Goal: Find contact information: Find contact information

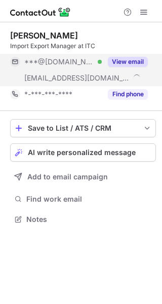
scroll to position [212, 162]
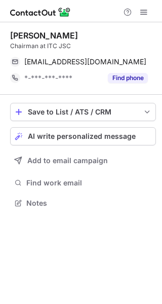
scroll to position [196, 162]
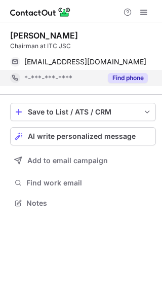
click at [114, 78] on button "Find phone" at bounding box center [128, 78] width 40 height 10
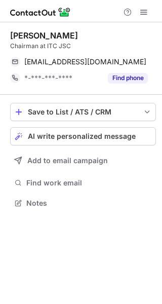
click at [134, 80] on button "Find phone" at bounding box center [128, 78] width 40 height 10
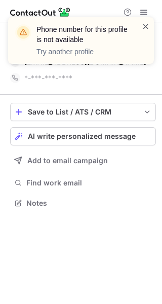
click at [147, 24] on span at bounding box center [146, 26] width 8 height 10
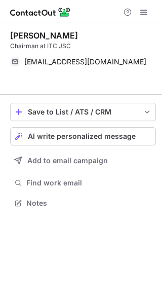
click at [75, 62] on div "Phone number for this profile is not available Try another profile [PERSON_NAME…" at bounding box center [81, 152] width 162 height 304
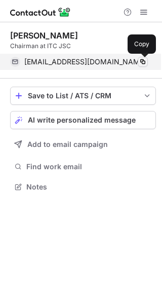
click at [141, 60] on span at bounding box center [143, 62] width 8 height 8
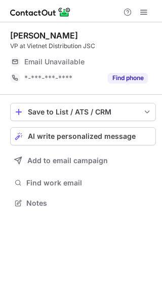
scroll to position [196, 162]
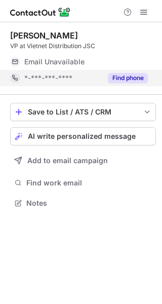
click at [118, 74] on button "Find phone" at bounding box center [128, 78] width 40 height 10
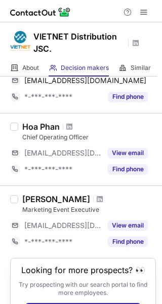
scroll to position [464, 0]
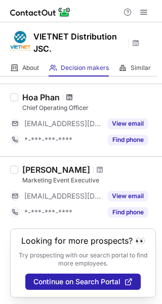
click at [71, 96] on span at bounding box center [69, 97] width 6 height 8
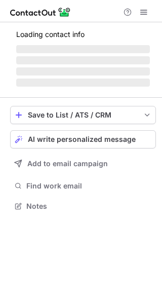
scroll to position [5, 5]
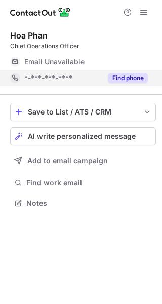
click at [109, 79] on button "Find phone" at bounding box center [128, 78] width 40 height 10
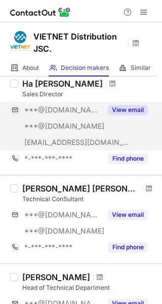
scroll to position [152, 0]
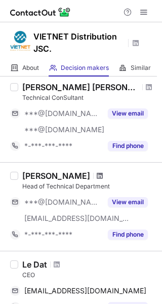
click at [97, 175] on span at bounding box center [100, 176] width 6 height 8
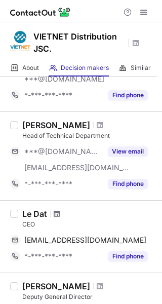
click at [57, 213] on span at bounding box center [57, 214] width 6 height 8
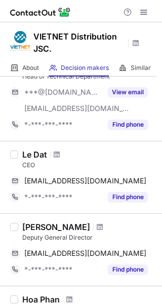
scroll to position [304, 0]
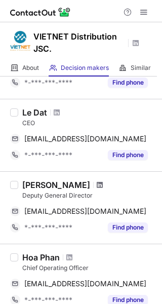
click at [97, 182] on span at bounding box center [100, 185] width 6 height 8
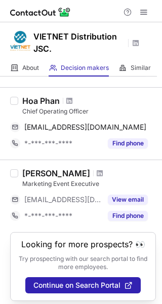
scroll to position [464, 0]
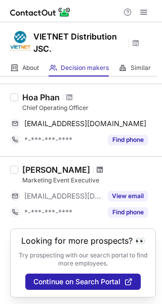
click at [103, 168] on span at bounding box center [100, 170] width 6 height 8
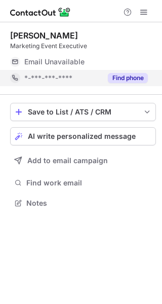
scroll to position [5, 5]
click at [124, 75] on button "Find phone" at bounding box center [128, 78] width 40 height 10
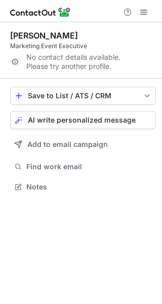
scroll to position [179, 162]
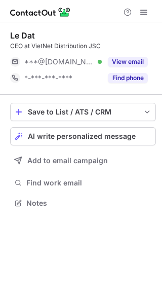
scroll to position [196, 162]
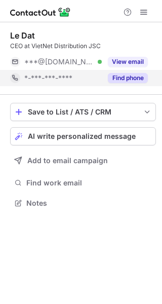
click at [119, 82] on button "Find phone" at bounding box center [128, 78] width 40 height 10
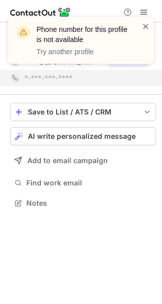
click at [145, 27] on span at bounding box center [146, 26] width 8 height 10
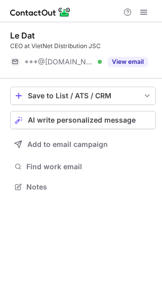
scroll to position [179, 162]
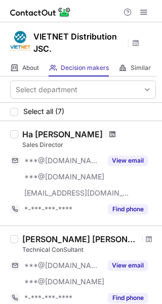
click at [109, 132] on span at bounding box center [112, 134] width 6 height 8
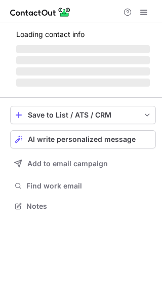
scroll to position [212, 162]
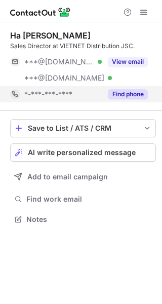
click at [124, 90] on button "Find phone" at bounding box center [128, 94] width 40 height 10
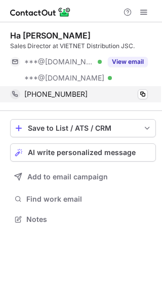
scroll to position [212, 162]
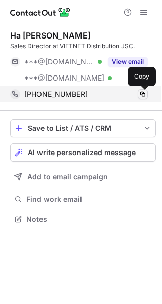
click at [145, 94] on span at bounding box center [143, 94] width 8 height 8
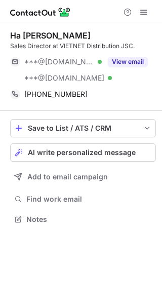
scroll to position [212, 162]
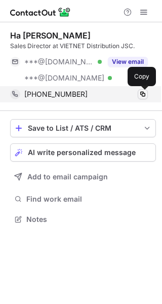
click at [144, 93] on span at bounding box center [143, 94] width 8 height 8
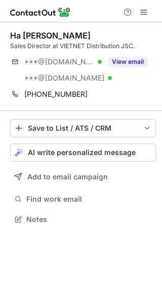
scroll to position [212, 162]
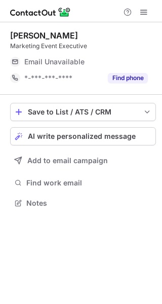
scroll to position [5, 5]
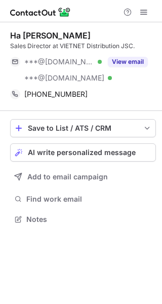
scroll to position [212, 162]
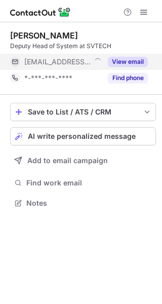
scroll to position [196, 162]
click at [124, 63] on button "View email" at bounding box center [128, 62] width 40 height 10
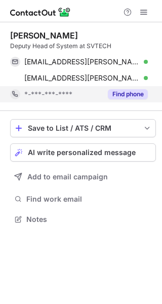
click at [126, 94] on button "Find phone" at bounding box center [128, 94] width 40 height 10
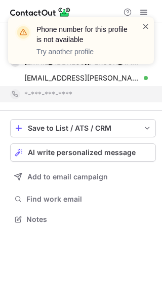
click at [144, 27] on span at bounding box center [146, 26] width 8 height 10
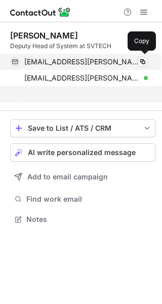
scroll to position [196, 162]
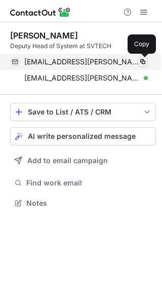
click at [141, 61] on span at bounding box center [143, 62] width 8 height 8
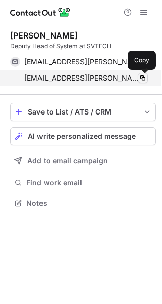
click at [141, 77] on span at bounding box center [143, 78] width 8 height 8
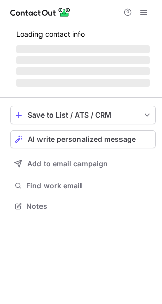
scroll to position [212, 162]
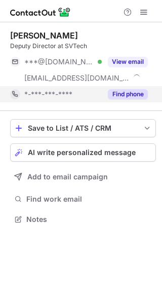
click at [117, 94] on button "Find phone" at bounding box center [128, 94] width 40 height 10
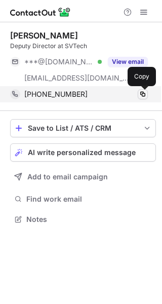
click at [141, 94] on span at bounding box center [143, 94] width 8 height 8
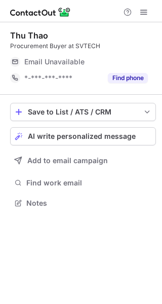
scroll to position [5, 5]
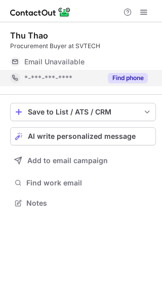
click at [116, 78] on button "Find phone" at bounding box center [128, 78] width 40 height 10
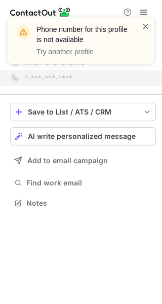
click at [147, 28] on span at bounding box center [146, 26] width 8 height 10
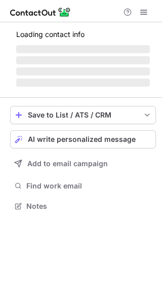
scroll to position [196, 162]
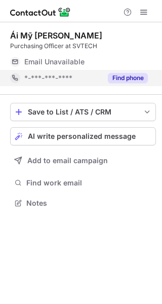
click at [114, 78] on button "Find phone" at bounding box center [128, 78] width 40 height 10
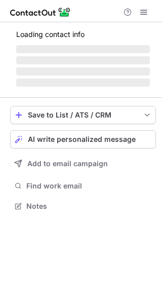
scroll to position [212, 162]
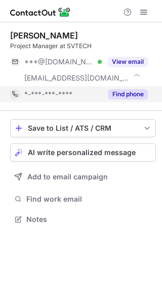
click at [119, 93] on button "Find phone" at bounding box center [128, 94] width 40 height 10
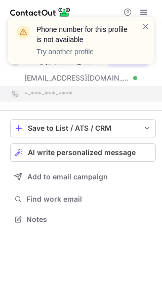
click at [140, 27] on div "Phone number for this profile is not available Try another profile" at bounding box center [77, 40] width 130 height 39
click at [143, 26] on span at bounding box center [146, 26] width 8 height 10
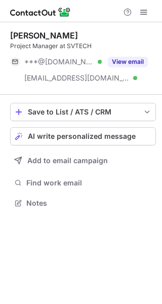
scroll to position [196, 162]
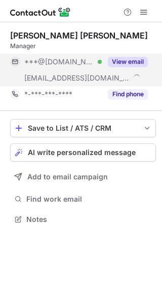
scroll to position [212, 162]
click at [129, 57] on button "View email" at bounding box center [128, 62] width 40 height 10
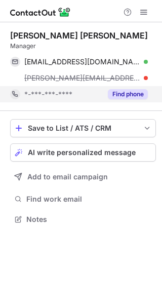
click at [123, 92] on button "Find phone" at bounding box center [128, 94] width 40 height 10
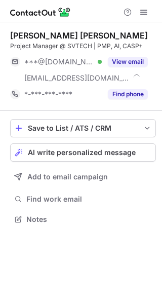
scroll to position [212, 162]
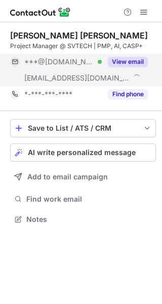
click at [132, 63] on button "View email" at bounding box center [128, 62] width 40 height 10
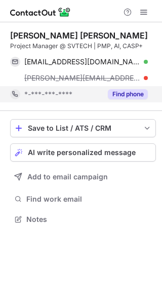
click at [132, 96] on button "Find phone" at bounding box center [128, 94] width 40 height 10
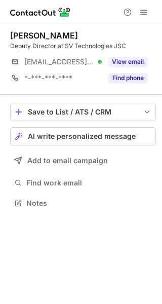
scroll to position [5, 5]
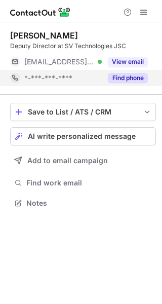
click at [123, 77] on button "Find phone" at bounding box center [128, 78] width 40 height 10
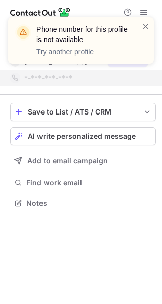
click at [140, 23] on div "Phone number for this profile is not available Try another profile" at bounding box center [77, 40] width 130 height 39
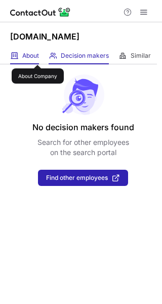
click at [37, 55] on span "About" at bounding box center [30, 56] width 17 height 8
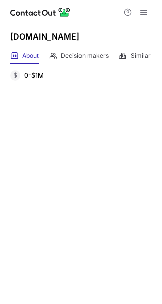
drag, startPoint x: 12, startPoint y: 35, endPoint x: 82, endPoint y: 35, distance: 70.5
click at [82, 35] on div "[DOMAIN_NAME]" at bounding box center [81, 34] width 162 height 25
